Goal: Information Seeking & Learning: Learn about a topic

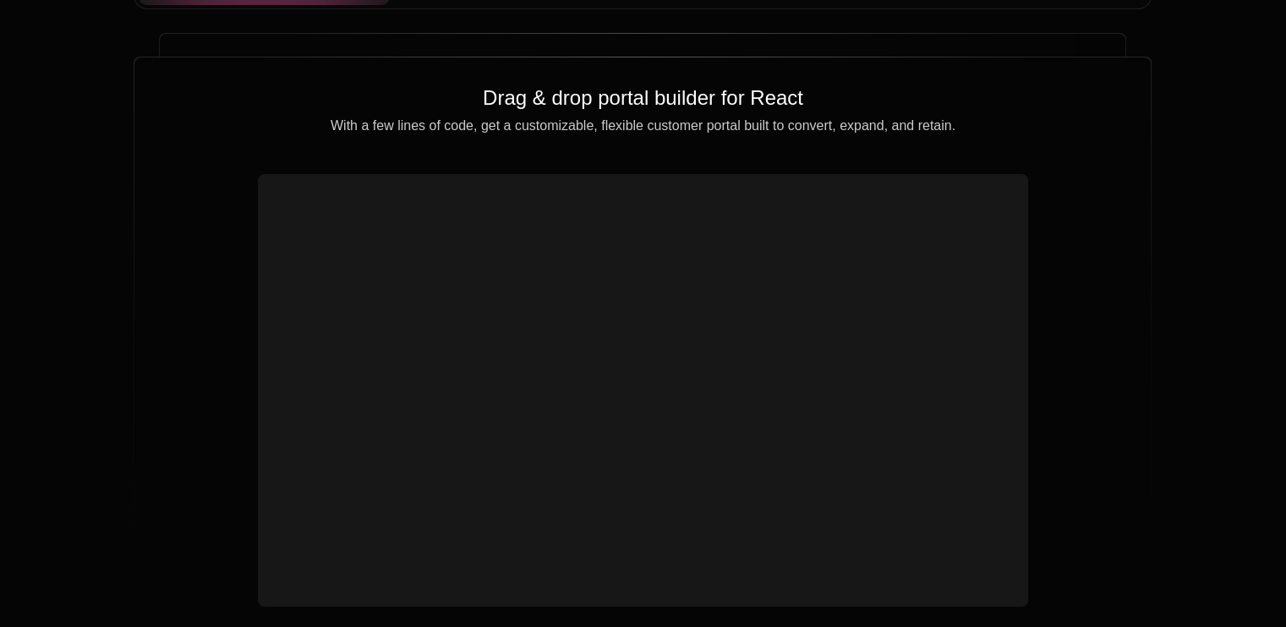
scroll to position [6086, 0]
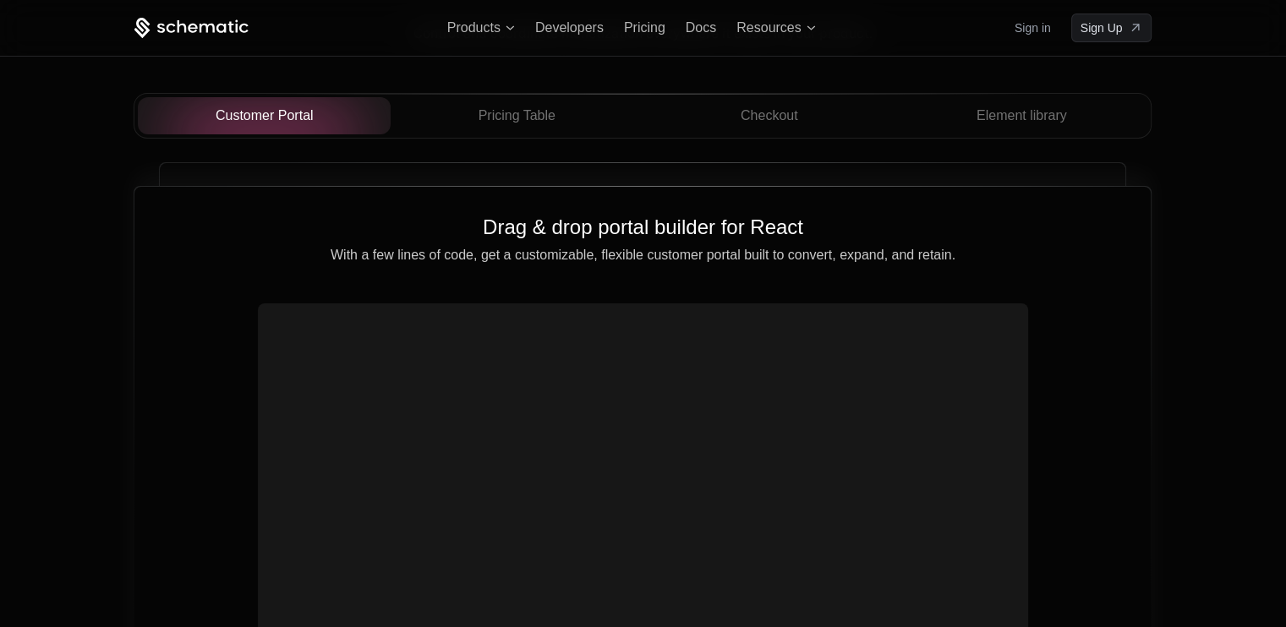
drag, startPoint x: 728, startPoint y: 382, endPoint x: 530, endPoint y: 334, distance: 203.6
click at [530, 334] on video at bounding box center [643, 499] width 756 height 378
click at [550, 113] on span "Pricing Table" at bounding box center [516, 116] width 77 height 20
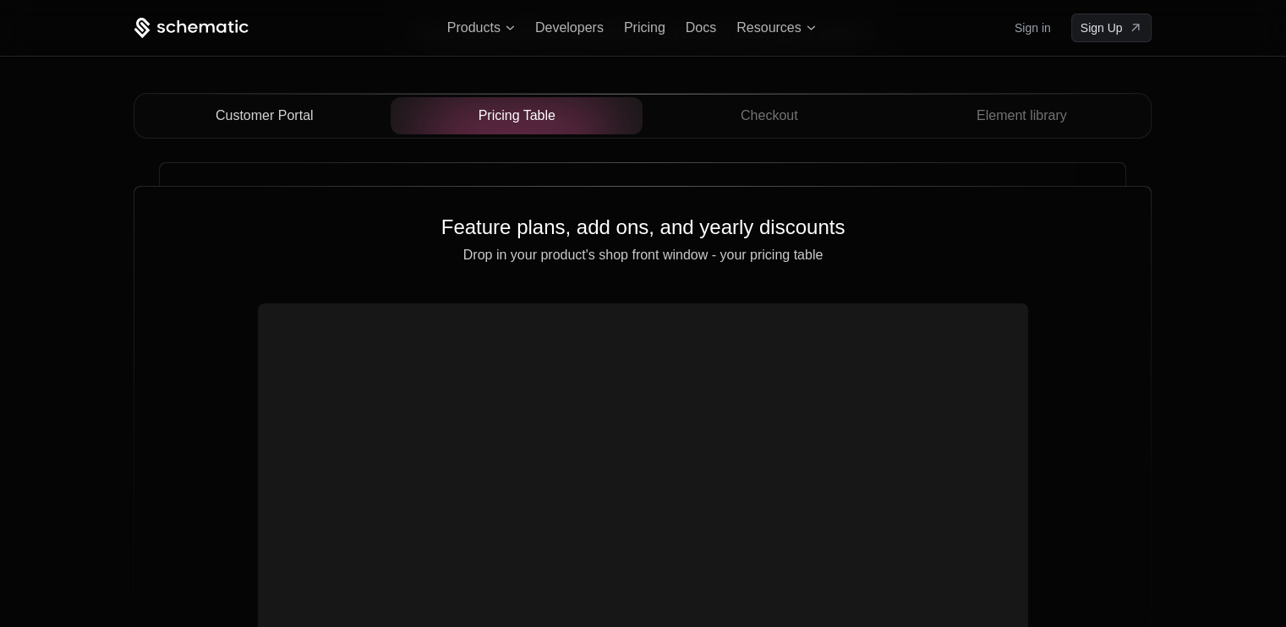
click at [319, 115] on div "Customer Portal" at bounding box center [264, 116] width 226 height 20
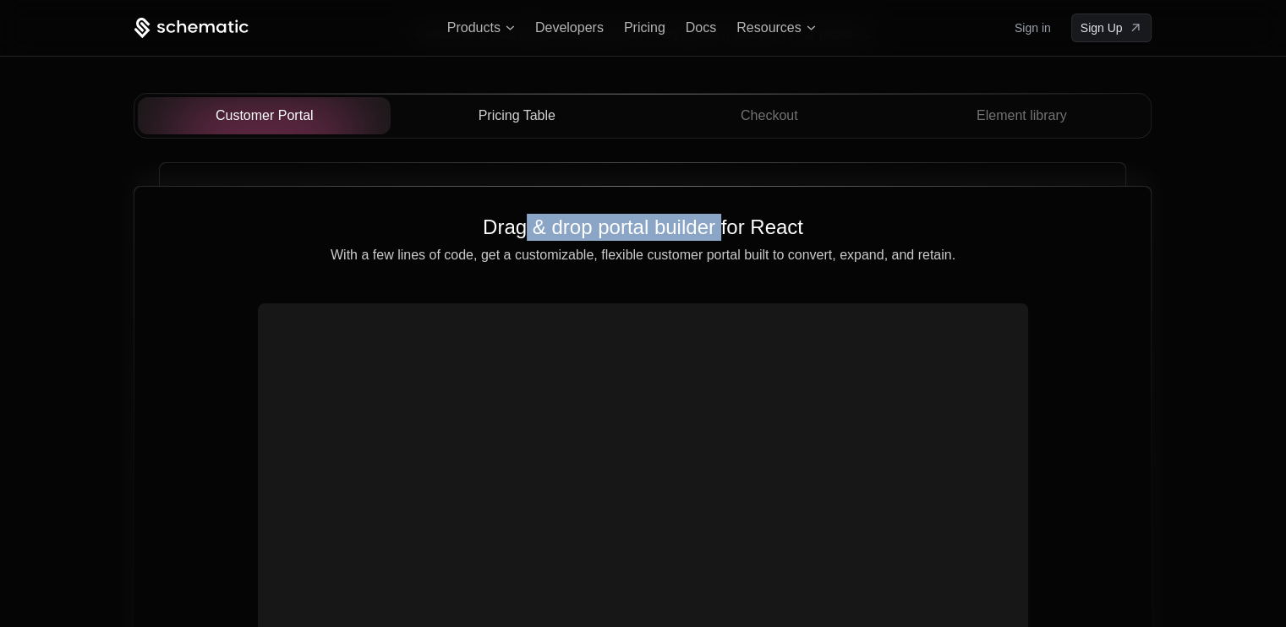
drag, startPoint x: 526, startPoint y: 228, endPoint x: 720, endPoint y: 228, distance: 194.4
click at [720, 228] on h2 "Drag & drop portal builder for React" at bounding box center [642, 227] width 962 height 27
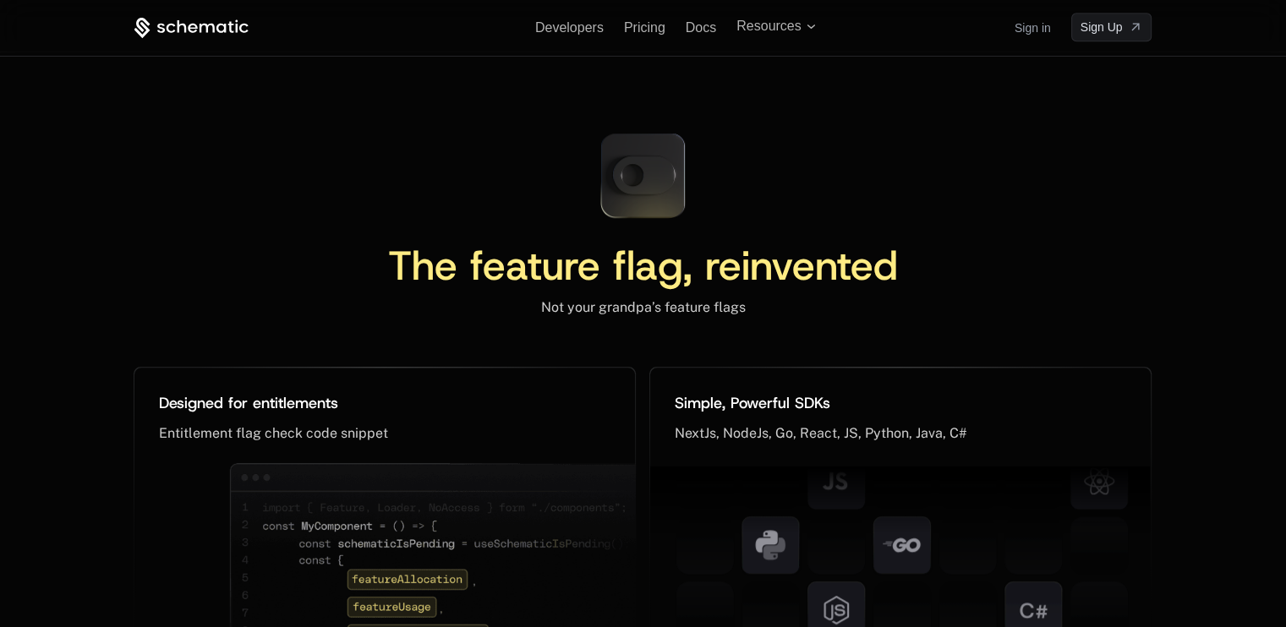
scroll to position [7861, 0]
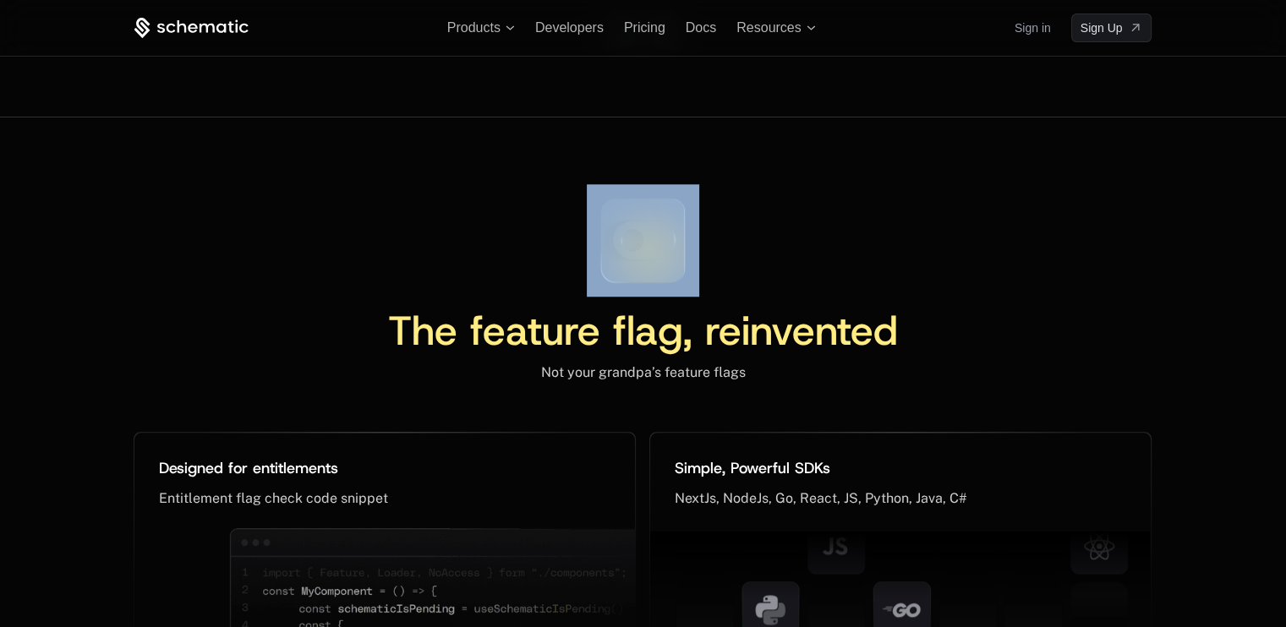
drag, startPoint x: 638, startPoint y: 247, endPoint x: 582, endPoint y: 277, distance: 64.3
click at [582, 277] on div "The feature flag, reinvented Not your grandpa’s feature flags" at bounding box center [643, 282] width 1018 height 197
click at [562, 275] on div "The feature flag, reinvented Not your grandpa’s feature flags" at bounding box center [643, 282] width 1018 height 197
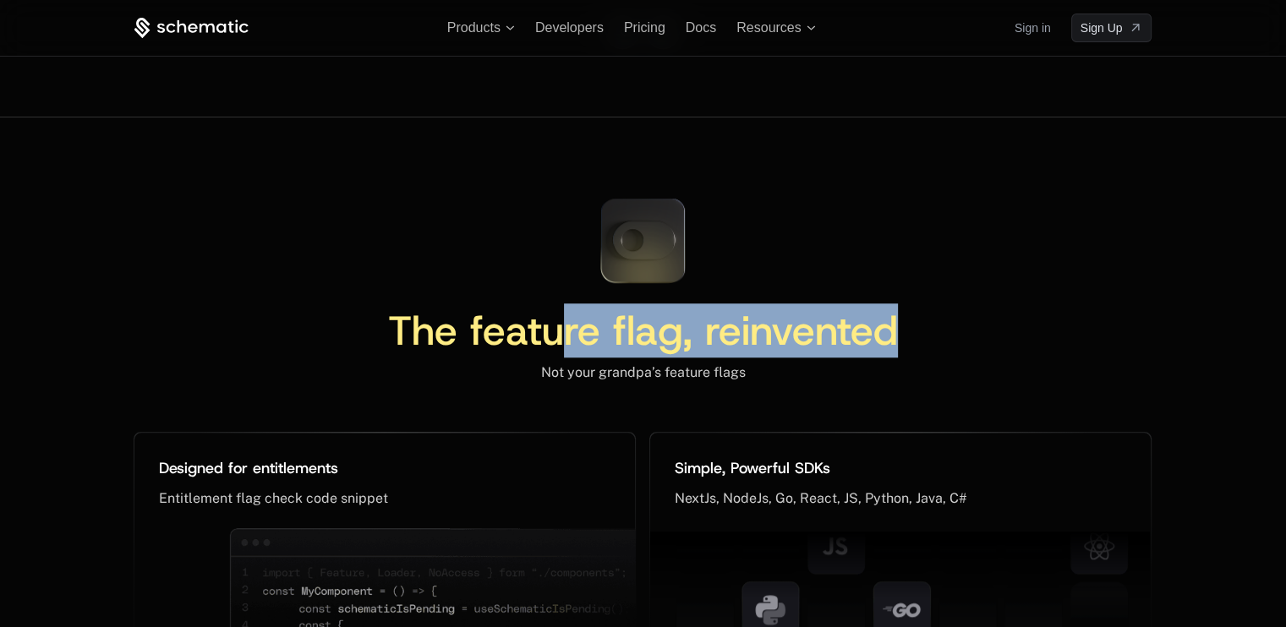
drag, startPoint x: 667, startPoint y: 307, endPoint x: 936, endPoint y: 323, distance: 269.3
click at [935, 321] on div "The feature flag, reinvented" at bounding box center [643, 337] width 1018 height 54
click at [899, 358] on div "The feature flag, reinvented" at bounding box center [643, 337] width 1018 height 54
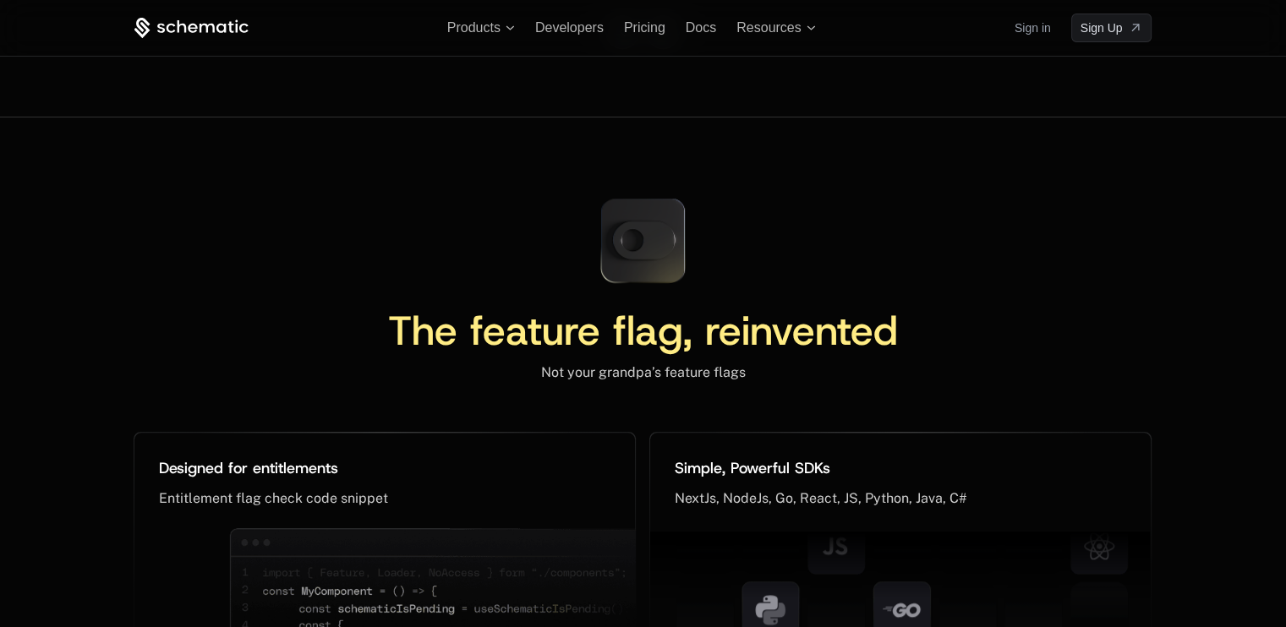
click at [896, 364] on div "Not your grandpa’s feature flags" at bounding box center [643, 372] width 1018 height 17
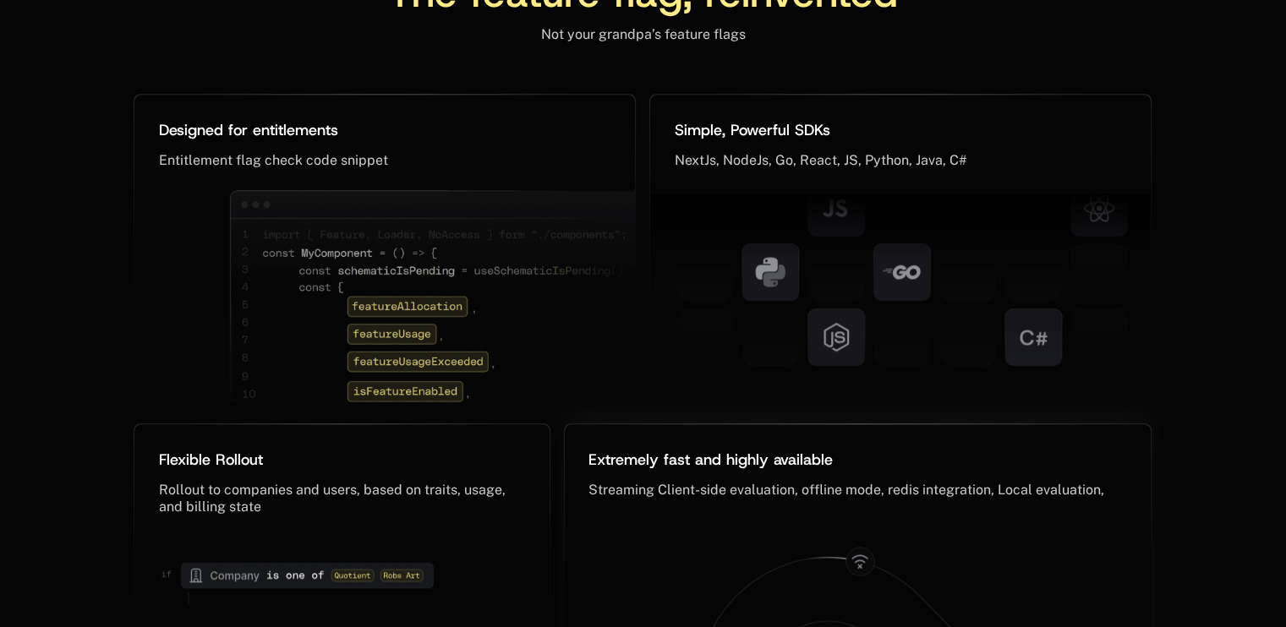
scroll to position [8453, 0]
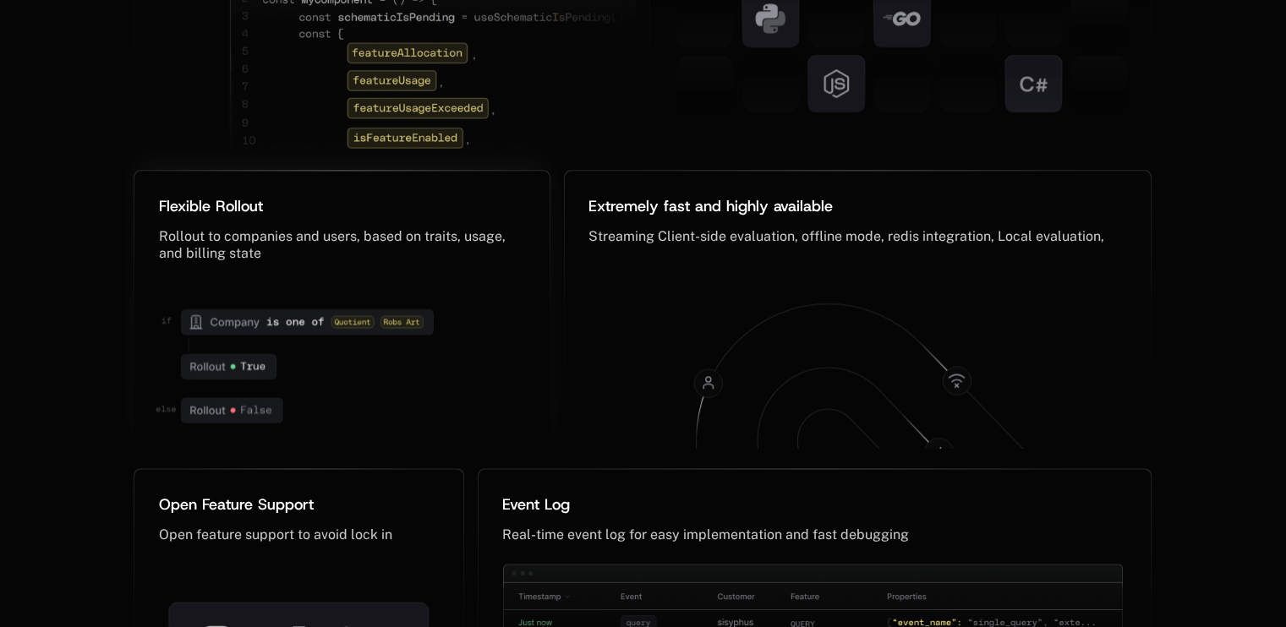
drag, startPoint x: 211, startPoint y: 402, endPoint x: 262, endPoint y: 408, distance: 51.1
click at [262, 408] on icon at bounding box center [232, 410] width 101 height 25
drag, startPoint x: 236, startPoint y: 388, endPoint x: 261, endPoint y: 386, distance: 25.4
click at [261, 386] on icon at bounding box center [311, 366] width 355 height 159
drag, startPoint x: 245, startPoint y: 344, endPoint x: 292, endPoint y: 347, distance: 46.6
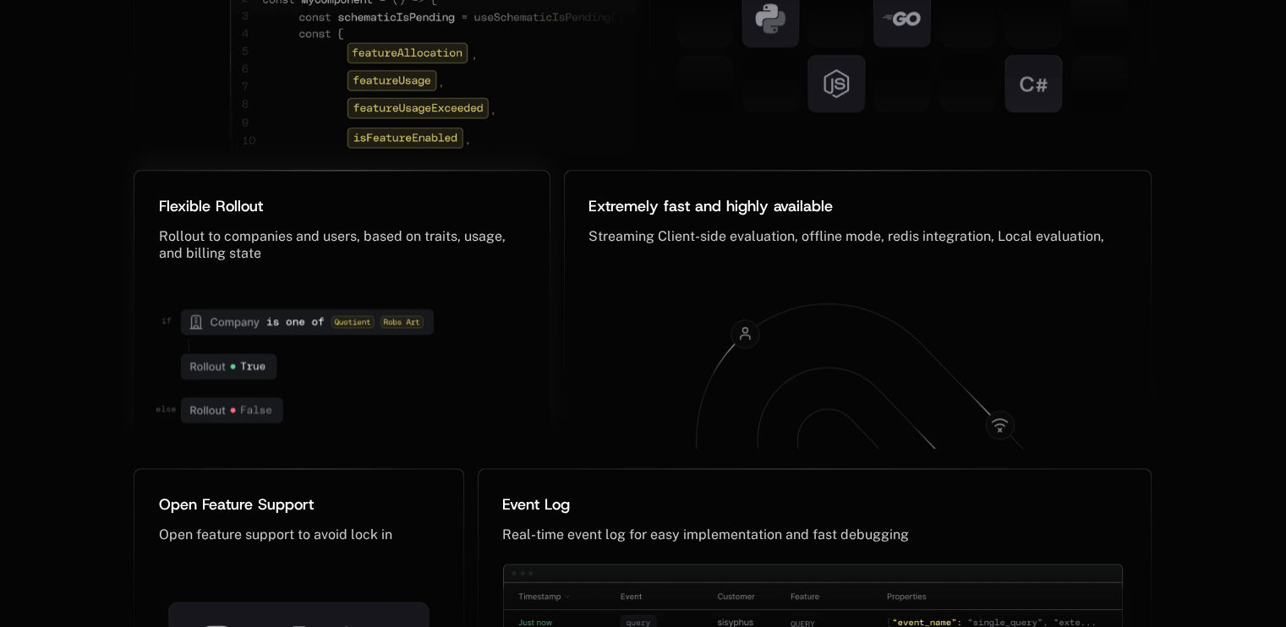
click at [292, 347] on icon at bounding box center [311, 366] width 355 height 159
drag, startPoint x: 315, startPoint y: 311, endPoint x: 403, endPoint y: 328, distance: 89.5
click at [376, 314] on icon at bounding box center [308, 321] width 252 height 25
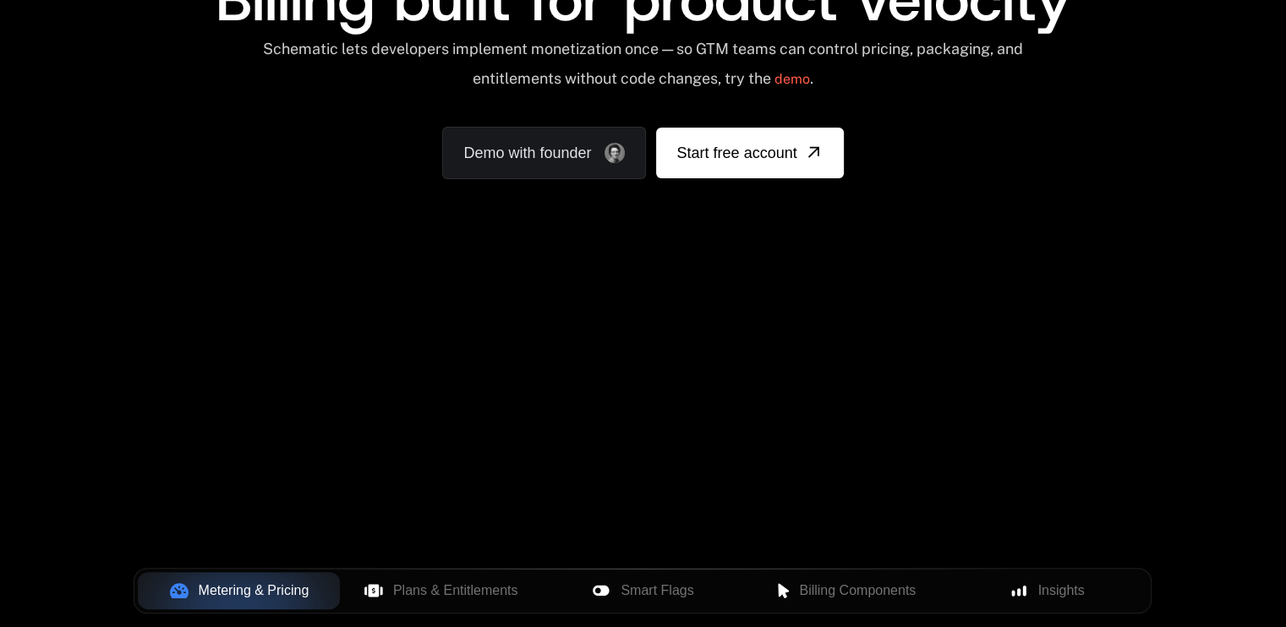
scroll to position [254, 0]
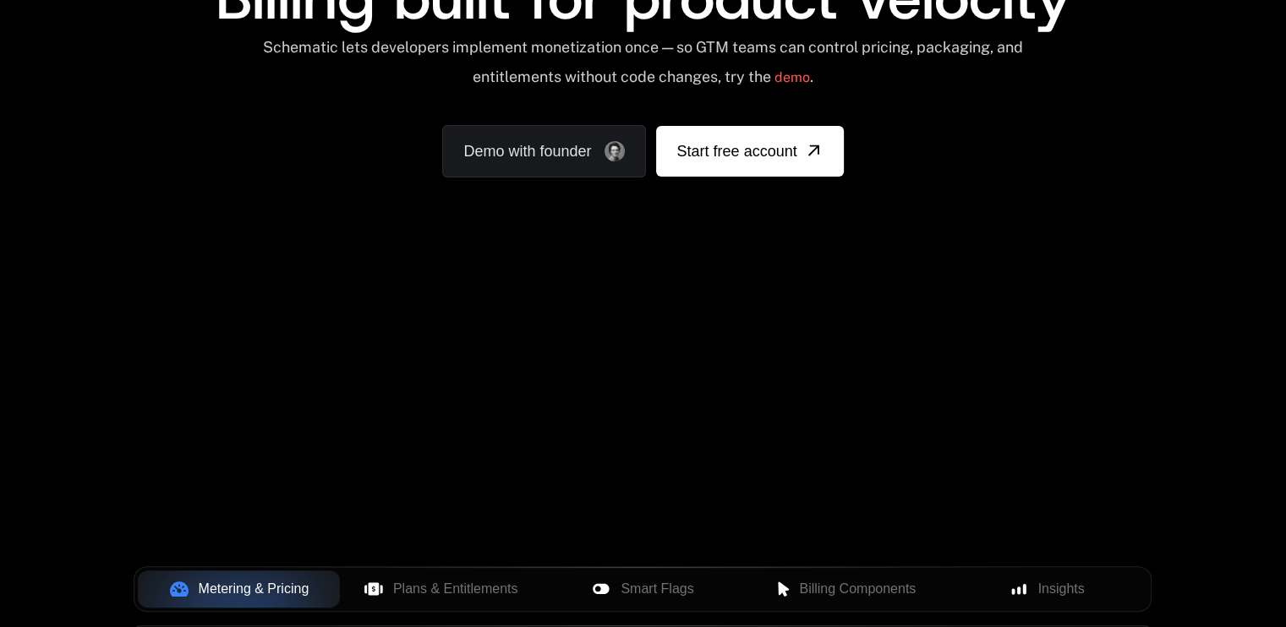
drag, startPoint x: 409, startPoint y: 289, endPoint x: 346, endPoint y: 287, distance: 63.4
click at [347, 290] on div "AI Products Developers Pricing Docs Resources Summit Sign in Sign Up RELEASED 🔥…" at bounding box center [643, 46] width 1286 height 505
click at [346, 287] on div "AI Products Developers Pricing Docs Resources Summit Sign in Sign Up RELEASED 🔥…" at bounding box center [643, 46] width 1286 height 505
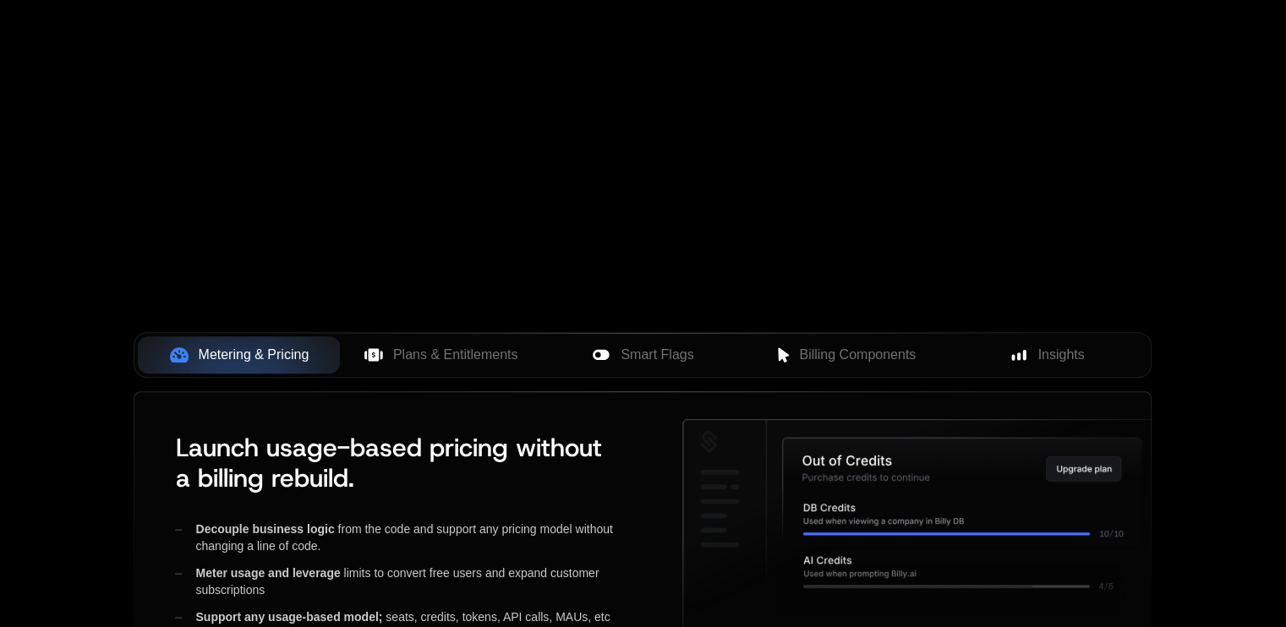
scroll to position [319, 0]
